Goal: Task Accomplishment & Management: Manage account settings

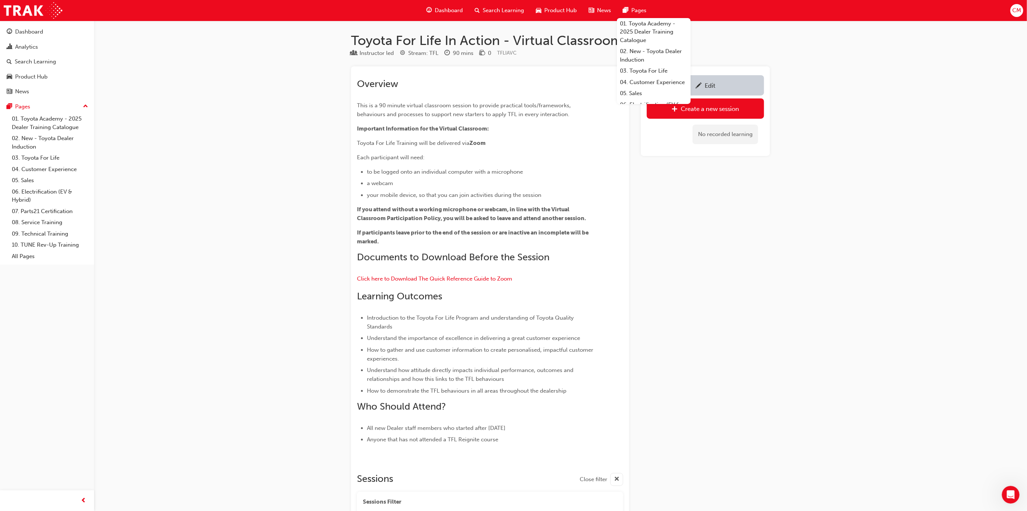
scroll to position [310, 0]
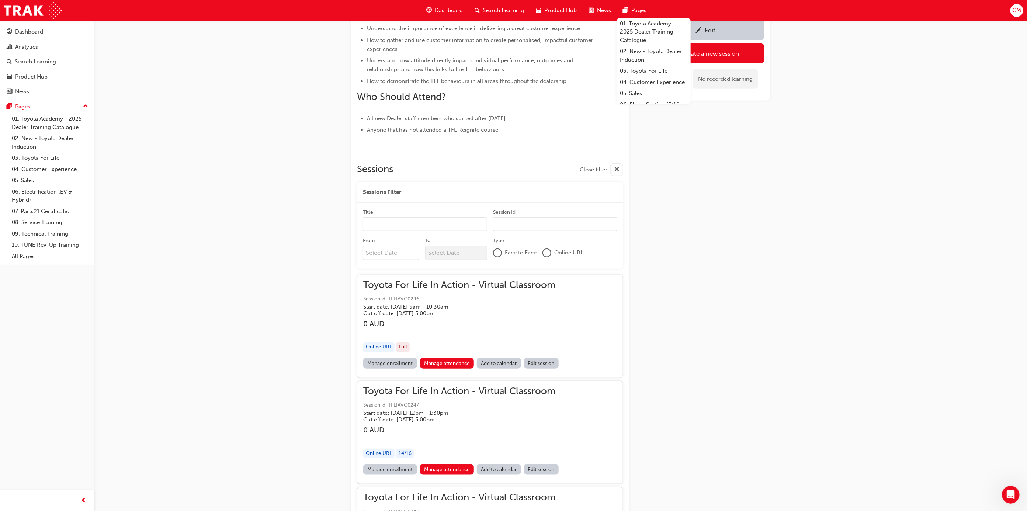
click at [546, 364] on link "Edit session" at bounding box center [541, 363] width 35 height 11
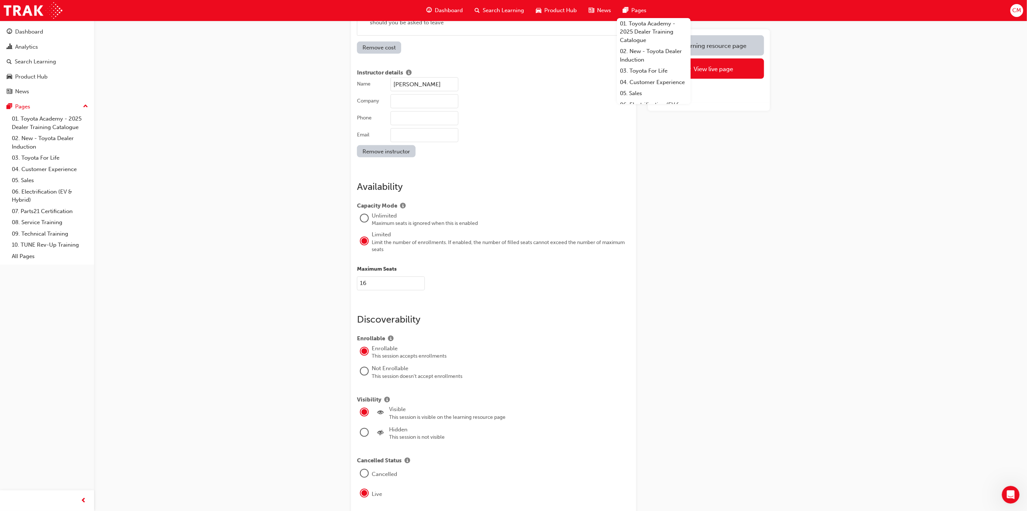
scroll to position [829, 0]
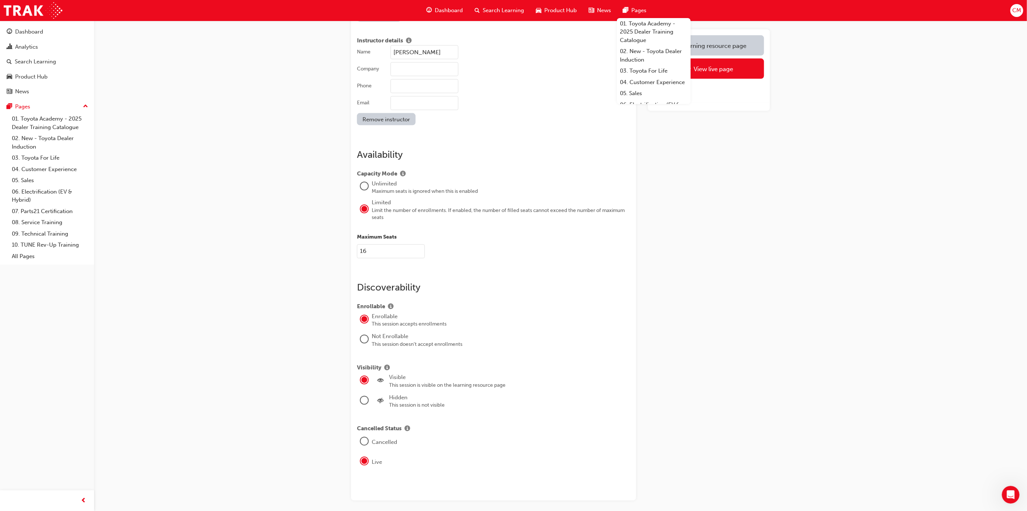
click at [382, 246] on input "16" at bounding box center [391, 251] width 68 height 14
type input "17"
click at [709, 53] on button "Save" at bounding box center [709, 59] width 110 height 18
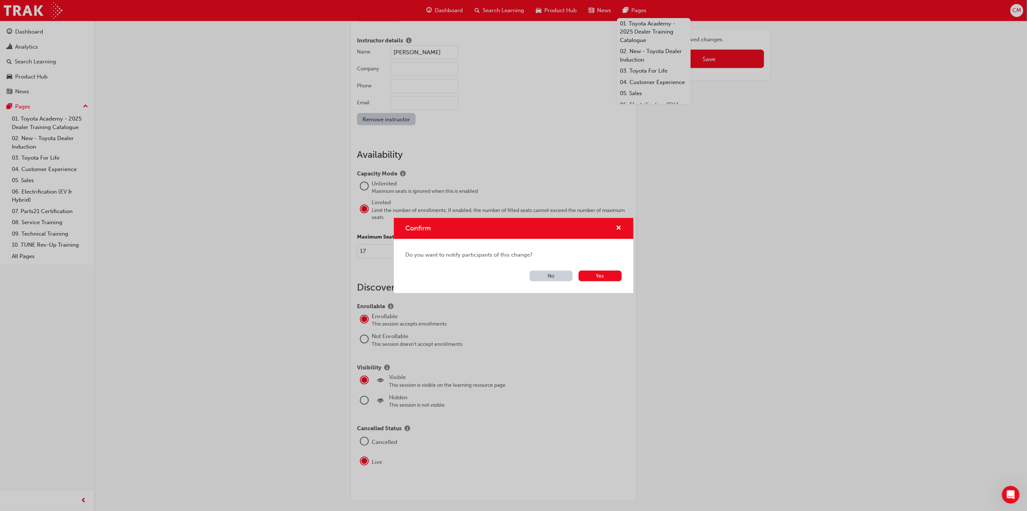
click at [559, 275] on button "No" at bounding box center [550, 276] width 43 height 11
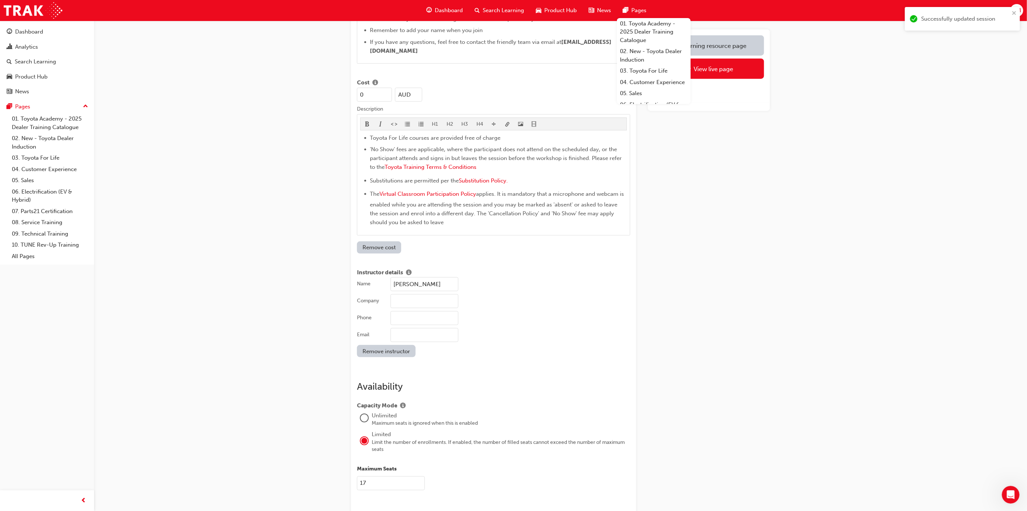
scroll to position [567, 0]
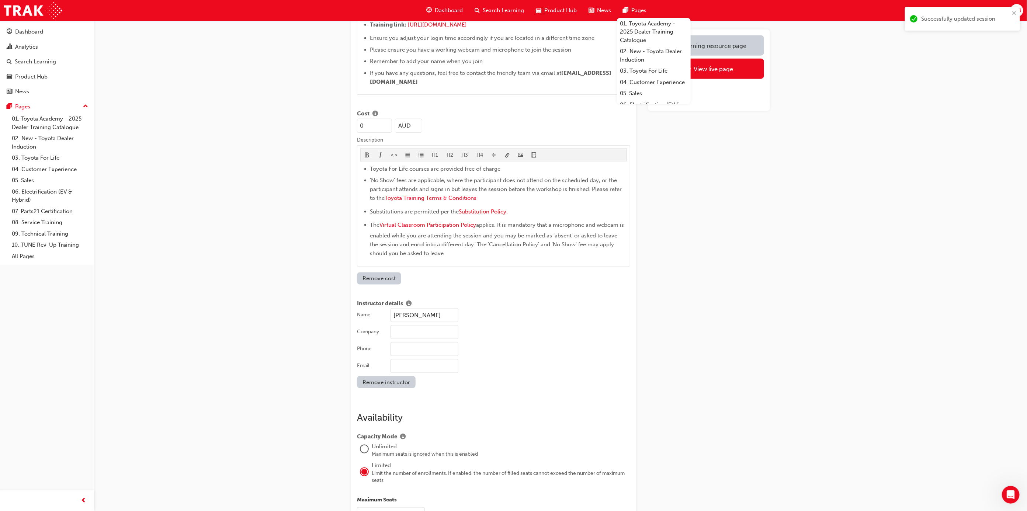
click at [739, 42] on div "Learning resource page" at bounding box center [713, 45] width 66 height 7
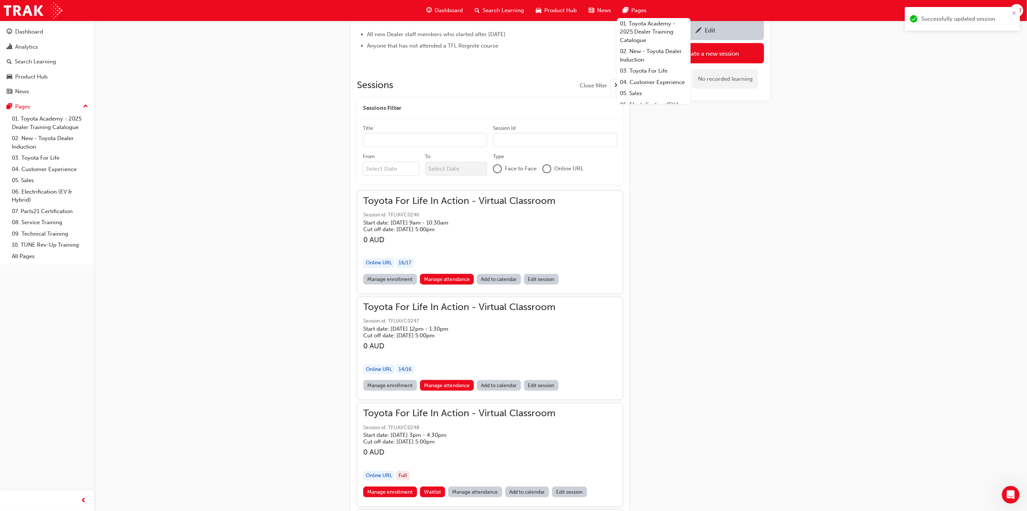
scroll to position [363, 0]
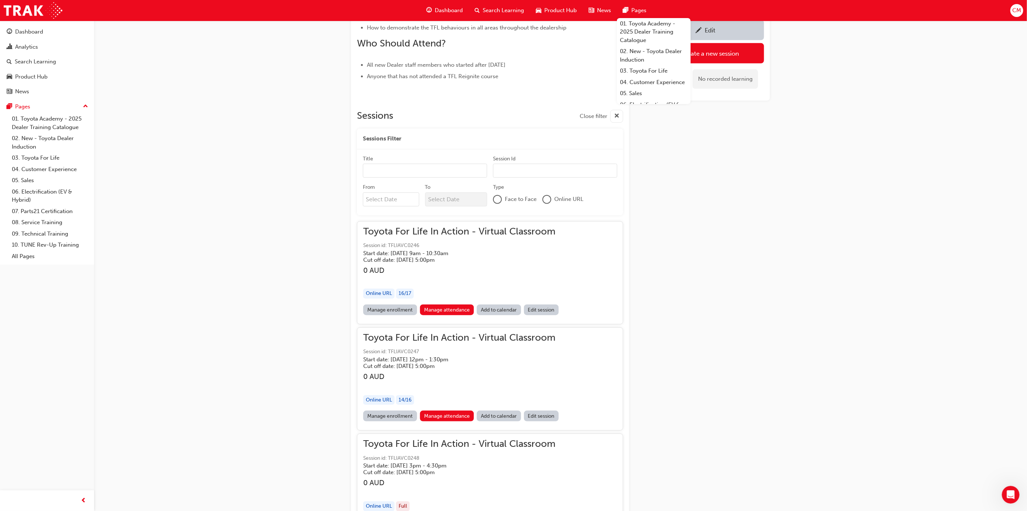
click at [404, 306] on link "Manage enrollment" at bounding box center [390, 310] width 54 height 11
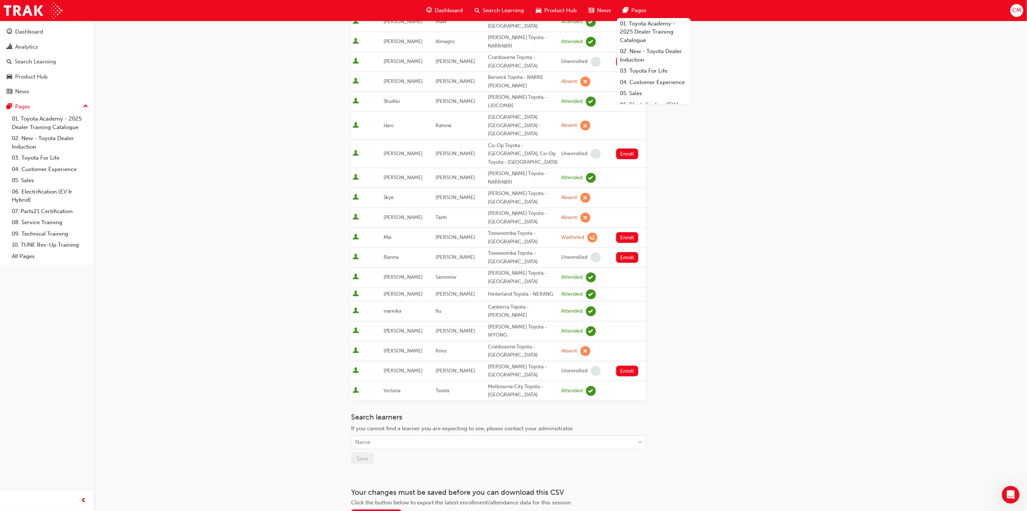
scroll to position [244, 0]
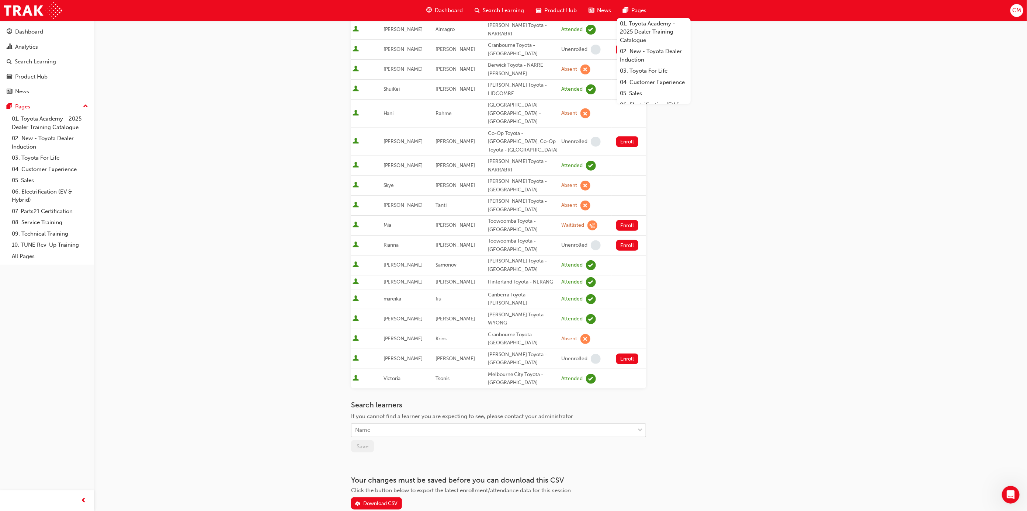
click at [374, 424] on div "Name" at bounding box center [492, 430] width 283 height 13
click at [405, 424] on div "Name" at bounding box center [492, 430] width 283 height 13
paste input "[PERSON_NAME]"
type input "[PERSON_NAME]"
click at [635, 424] on div at bounding box center [639, 430] width 11 height 13
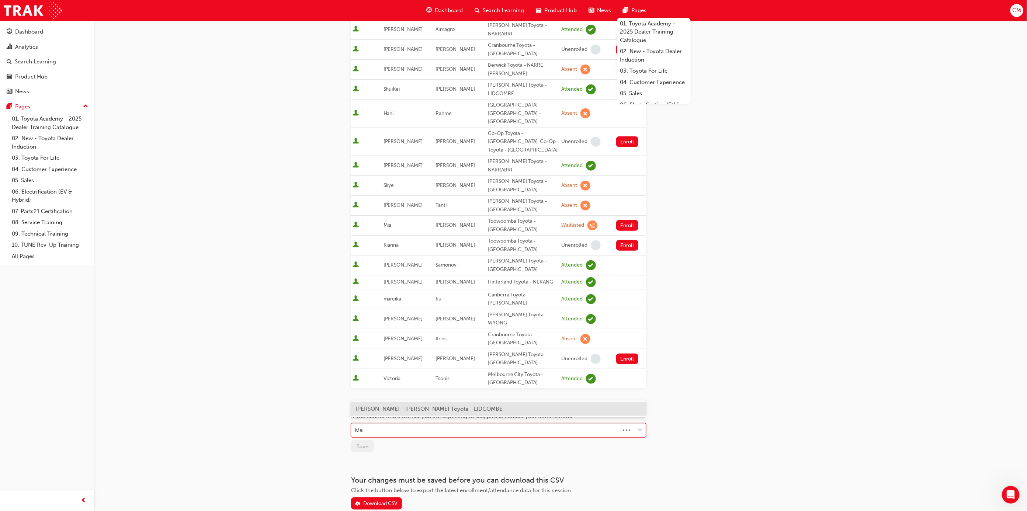
type input "M"
type input "S"
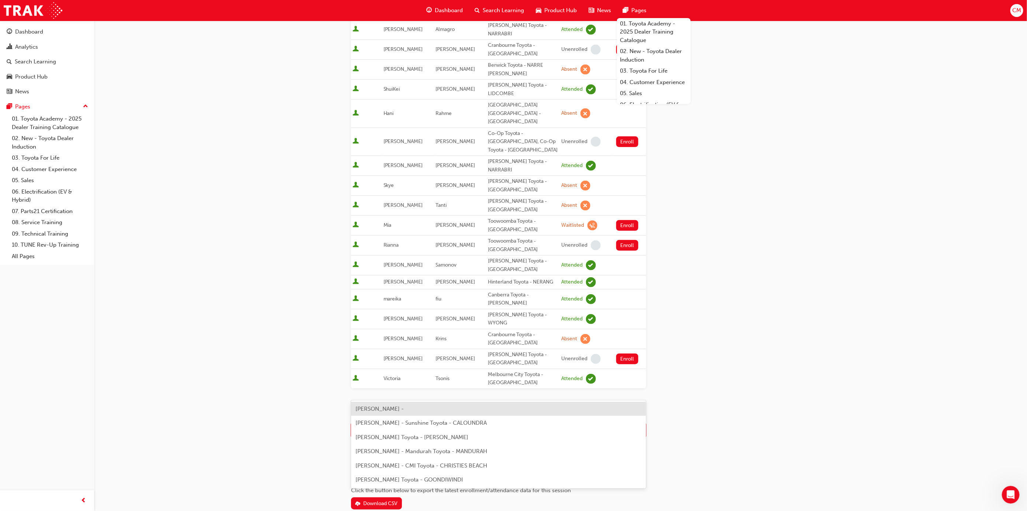
type input "G"
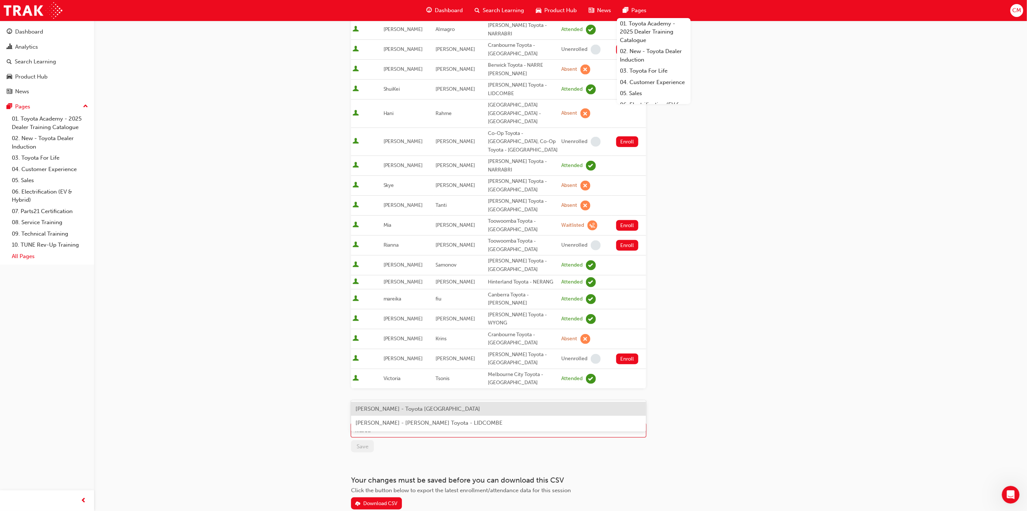
type input "Marou"
click at [464, 424] on div "Name" at bounding box center [492, 430] width 283 height 13
type input "s"
type input "marou"
